Goal: Task Accomplishment & Management: Use online tool/utility

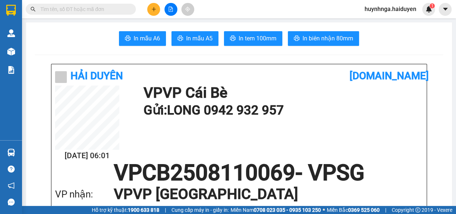
click at [156, 11] on button at bounding box center [153, 9] width 13 height 13
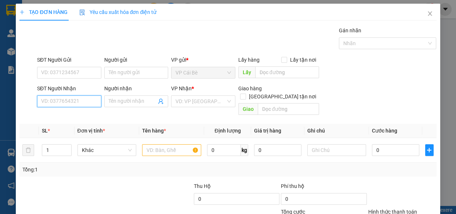
click at [85, 104] on input "SĐT Người Nhận" at bounding box center [69, 102] width 64 height 12
paste input "0379791006"
type input "0379791006"
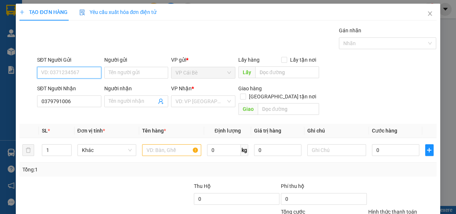
click at [84, 73] on input "SĐT Người Gửi" at bounding box center [69, 73] width 64 height 12
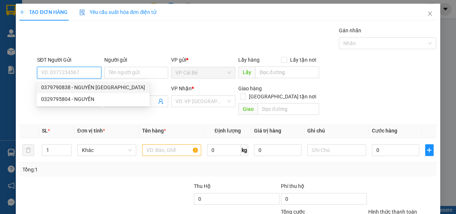
click at [91, 84] on div "0379790838 - NGUYÊN [GEOGRAPHIC_DATA]" at bounding box center [93, 87] width 104 height 8
type input "0379790838"
type input "NGUYÊN TÂN PHONG"
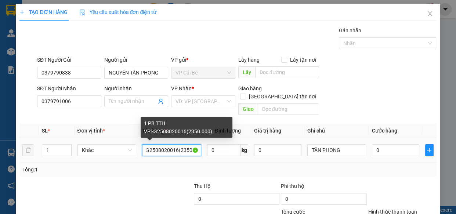
scroll to position [0, 36]
drag, startPoint x: 165, startPoint y: 143, endPoint x: 171, endPoint y: 143, distance: 5.9
click at [171, 144] on input "1 PB TTH VPSG2508020016(2350.000)" at bounding box center [171, 150] width 59 height 12
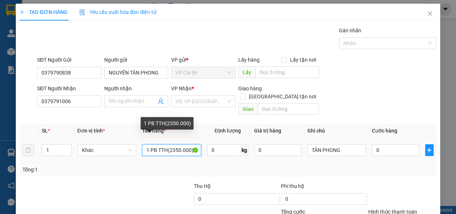
scroll to position [0, 0]
click at [165, 144] on input "1 PB TTH(2350.000)" at bounding box center [171, 150] width 59 height 12
paste input "VPSG2508110018"
type input "1 PB TTH VPSG2508110018(2350.000)"
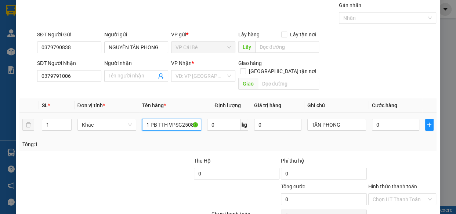
scroll to position [57, 0]
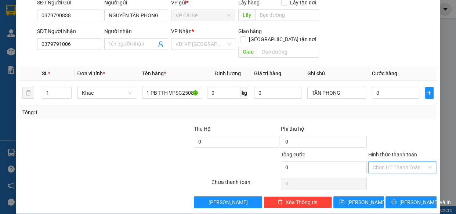
click at [404, 162] on input "Hình thức thanh toán" at bounding box center [400, 167] width 54 height 11
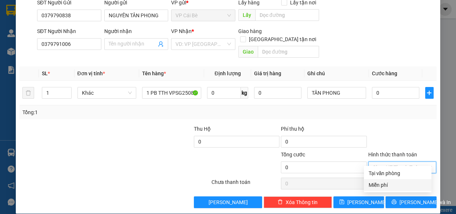
click at [407, 186] on div "Miễn phí" at bounding box center [397, 185] width 59 height 8
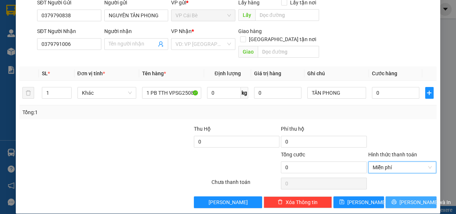
click at [411, 198] on span "[PERSON_NAME] và In" at bounding box center [425, 202] width 51 height 8
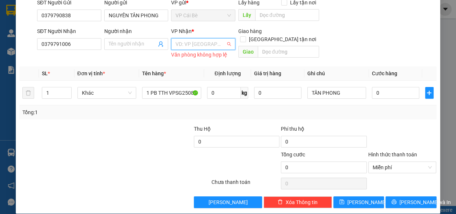
click at [197, 40] on input "search" at bounding box center [201, 44] width 50 height 11
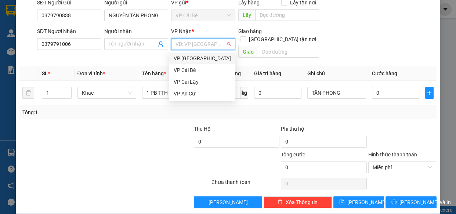
click at [208, 59] on div "VP [GEOGRAPHIC_DATA]" at bounding box center [202, 58] width 57 height 8
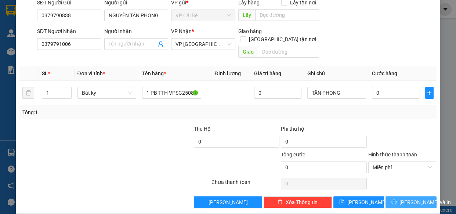
click at [400, 198] on span "[PERSON_NAME] và In" at bounding box center [425, 202] width 51 height 8
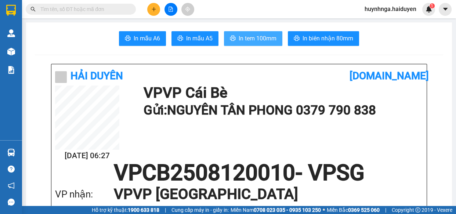
click at [277, 39] on button "In tem 100mm" at bounding box center [253, 38] width 58 height 15
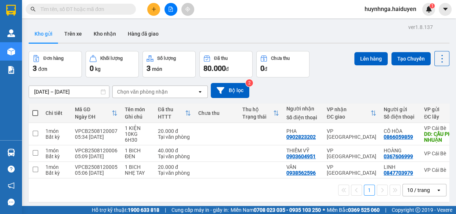
click at [114, 3] on div "Kết quả tìm kiếm ( 0 ) Bộ lọc No Data" at bounding box center [71, 9] width 143 height 13
click at [115, 11] on input "text" at bounding box center [83, 9] width 87 height 8
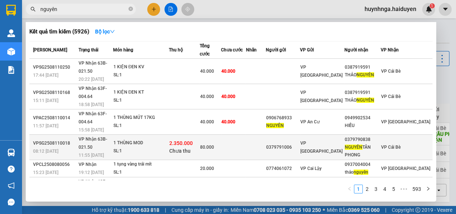
type input "nguyên"
click at [162, 147] on div "SL: 1" at bounding box center [141, 151] width 55 height 8
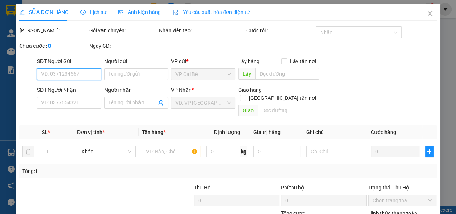
type input "0379791006"
type input "0379790838"
type input "NGUYÊN TÂN PHONG"
type input "2.350.000"
type input "80.000"
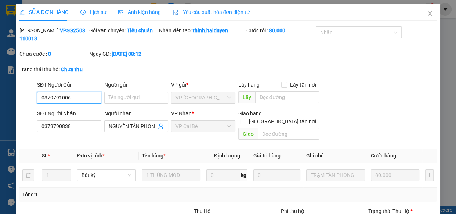
scroll to position [33, 0]
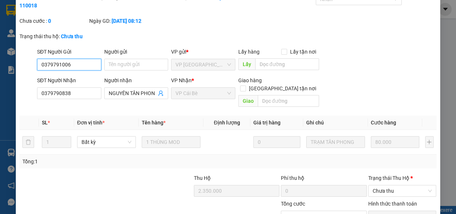
drag, startPoint x: 76, startPoint y: 64, endPoint x: 1, endPoint y: 57, distance: 75.3
click at [1, 57] on div "SỬA ĐƠN HÀNG Lịch sử Ảnh kiện hàng Yêu cầu xuất hóa đơn điện tử Total Paid Fee …" at bounding box center [228, 107] width 456 height 214
click at [71, 79] on div "SĐT Người Nhận" at bounding box center [69, 80] width 64 height 8
click at [71, 87] on input "0379790838" at bounding box center [69, 93] width 64 height 12
click at [143, 45] on div "Trạng thái thu hộ: Chưa thu" at bounding box center [228, 39] width 418 height 15
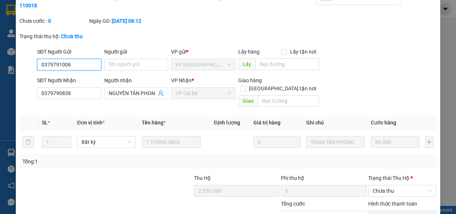
drag, startPoint x: 82, startPoint y: 66, endPoint x: 15, endPoint y: 67, distance: 66.9
click at [15, 67] on div "SỬA ĐƠN HÀNG Lịch sử Ảnh kiện hàng Yêu cầu xuất hóa đơn điện tử Total Paid Fee …" at bounding box center [228, 107] width 456 height 214
click at [233, 45] on div "Trạng thái thu hộ: Chưa thu" at bounding box center [228, 39] width 418 height 15
drag, startPoint x: 77, startPoint y: 65, endPoint x: 0, endPoint y: 64, distance: 77.2
click at [0, 64] on div "SỬA ĐƠN HÀNG Lịch sử Ảnh kiện hàng Yêu cầu xuất hóa đơn điện tử Total Paid Fee …" at bounding box center [228, 107] width 456 height 214
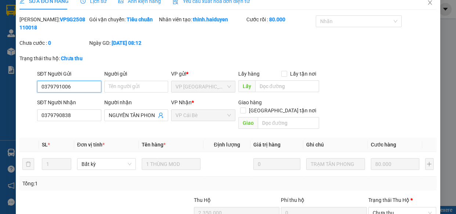
scroll to position [0, 0]
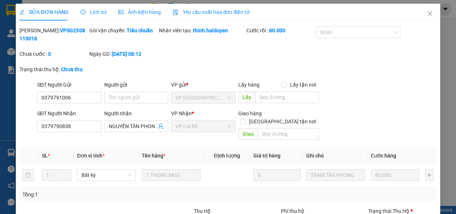
drag, startPoint x: 36, startPoint y: 28, endPoint x: 84, endPoint y: 32, distance: 48.2
click at [84, 32] on div "Mã ĐH: VPSG2508110018" at bounding box center [53, 34] width 68 height 16
copy b "VPSG2508110018"
click at [76, 53] on div "Chưa cước : 0" at bounding box center [54, 57] width 70 height 15
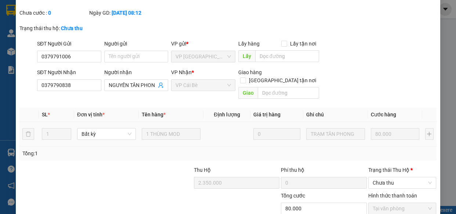
scroll to position [82, 0]
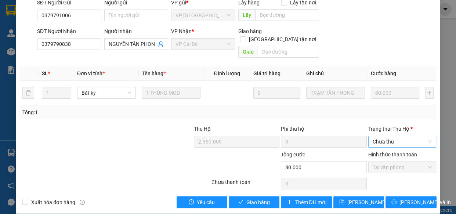
click at [388, 136] on span "Chưa thu" at bounding box center [403, 141] width 60 height 11
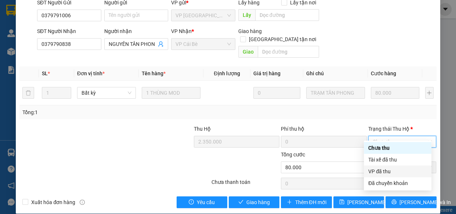
click at [395, 172] on div "VP đã thu" at bounding box center [397, 172] width 59 height 8
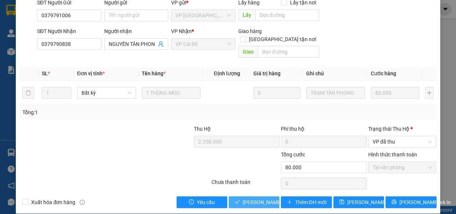
click at [259, 198] on span "Lưu và Giao hàng" at bounding box center [278, 202] width 71 height 8
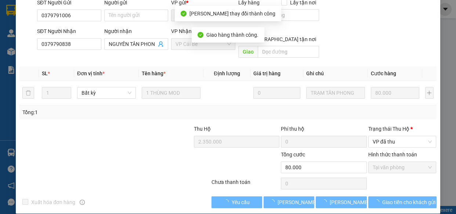
scroll to position [90, 0]
